Goal: Task Accomplishment & Management: Manage account settings

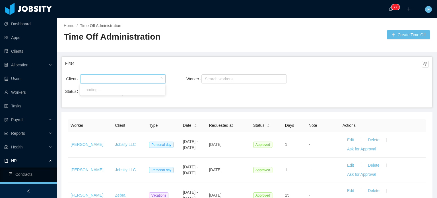
scroll to position [38, 0]
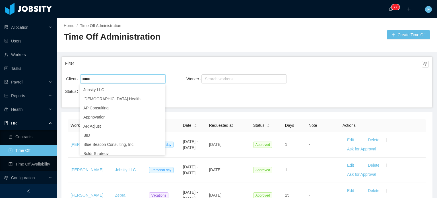
type input "******"
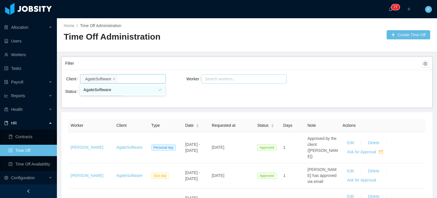
click at [231, 77] on div "Search workers..." at bounding box center [241, 79] width 73 height 6
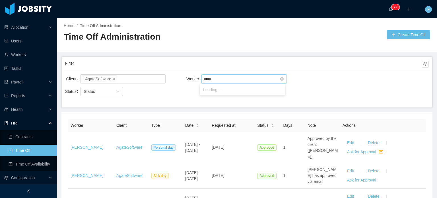
type input "******"
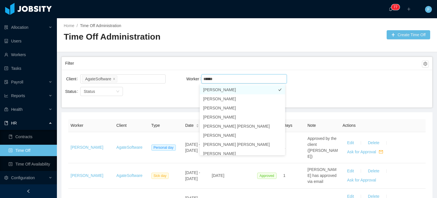
click at [226, 90] on li "[PERSON_NAME]" at bounding box center [242, 89] width 85 height 9
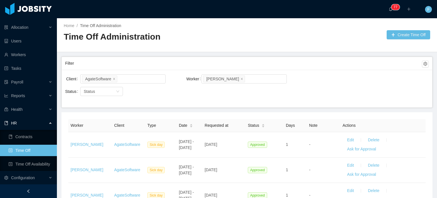
click at [328, 93] on div "Client AgateSoftware Worker Search workers... [PERSON_NAME] Status Status" at bounding box center [247, 89] width 370 height 38
click at [248, 79] on div "Search workers... [PERSON_NAME]" at bounding box center [242, 79] width 78 height 9
type input "*****"
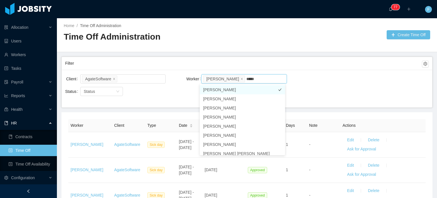
click at [245, 90] on li "[PERSON_NAME]" at bounding box center [242, 89] width 85 height 9
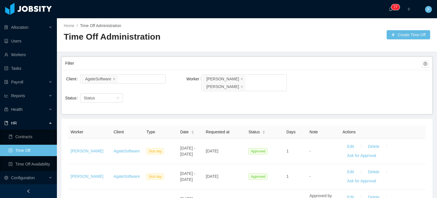
click at [316, 86] on div "Client AgateSoftware Worker Search workers... [PERSON_NAME] [PERSON_NAME]" at bounding box center [247, 85] width 364 height 25
click at [280, 76] on div "Search workers... [PERSON_NAME] [PERSON_NAME]" at bounding box center [243, 82] width 85 height 17
type input "**********"
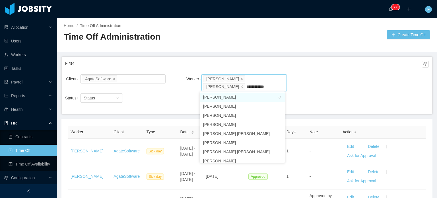
click at [259, 96] on li "[PERSON_NAME]" at bounding box center [242, 96] width 85 height 9
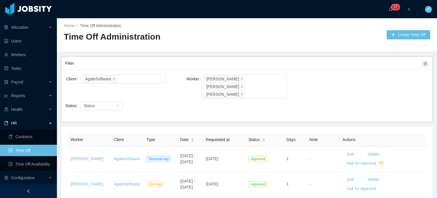
click at [328, 83] on div "Client AgateSoftware Worker Search workers... [PERSON_NAME] [PERSON_NAME] [PERS…" at bounding box center [247, 89] width 364 height 32
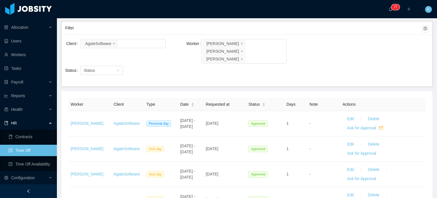
scroll to position [2, 0]
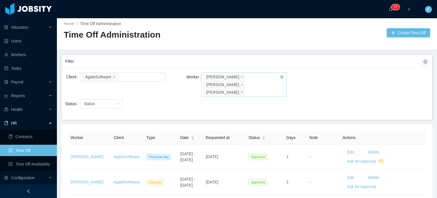
click at [237, 75] on li "[PERSON_NAME]" at bounding box center [224, 76] width 42 height 7
click at [240, 76] on icon "icon: close" at bounding box center [241, 76] width 3 height 3
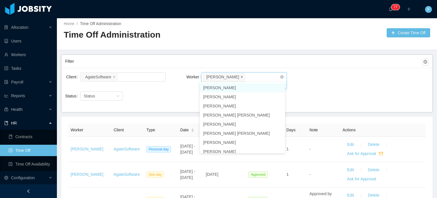
click at [240, 75] on icon "icon: close" at bounding box center [241, 76] width 3 height 3
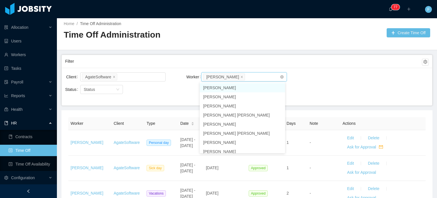
click at [313, 71] on div "Client AgateSoftware Worker Search workers... [PERSON_NAME]" at bounding box center [247, 80] width 364 height 18
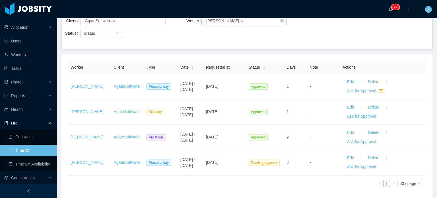
scroll to position [59, 0]
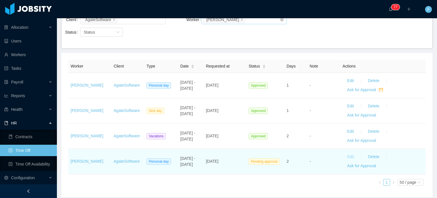
click at [347, 156] on button "Edit" at bounding box center [350, 156] width 16 height 9
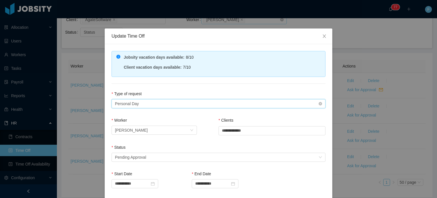
click at [173, 106] on div "Type of Request Personal Day" at bounding box center [216, 103] width 203 height 9
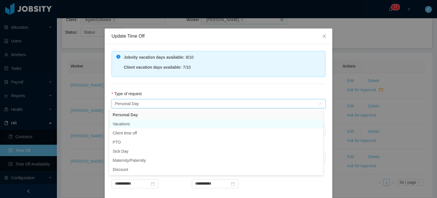
click at [137, 121] on li "Vacations" at bounding box center [216, 123] width 214 height 9
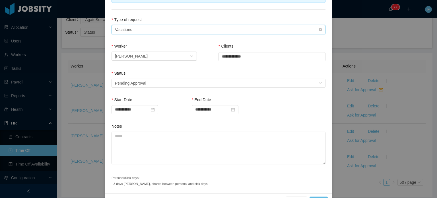
scroll to position [90, 0]
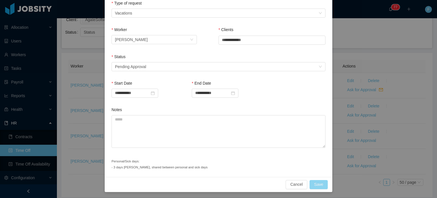
click at [316, 182] on button "Save" at bounding box center [318, 184] width 18 height 9
